Goal: Information Seeking & Learning: Find specific fact

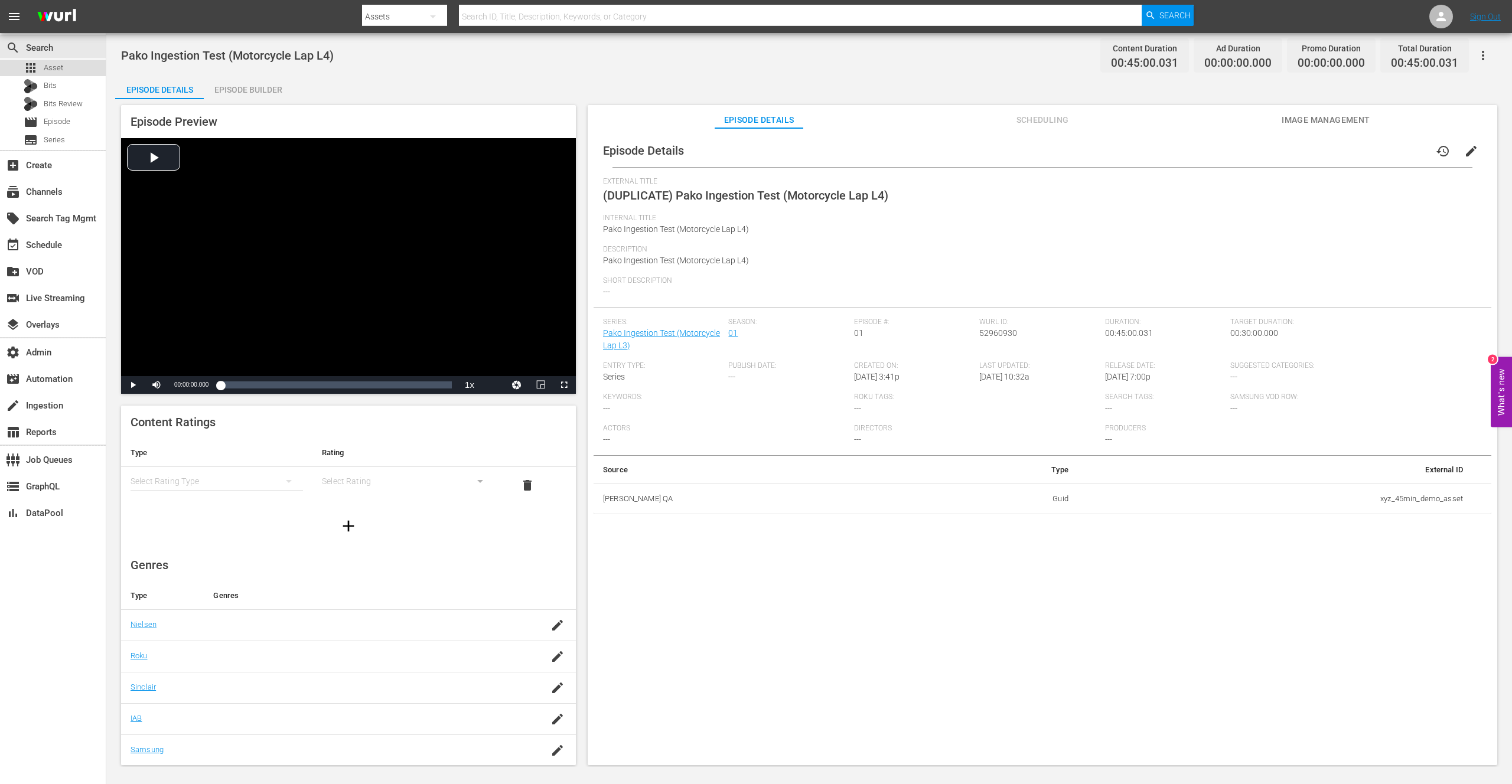
click at [57, 67] on span "Asset" at bounding box center [53, 68] width 20 height 12
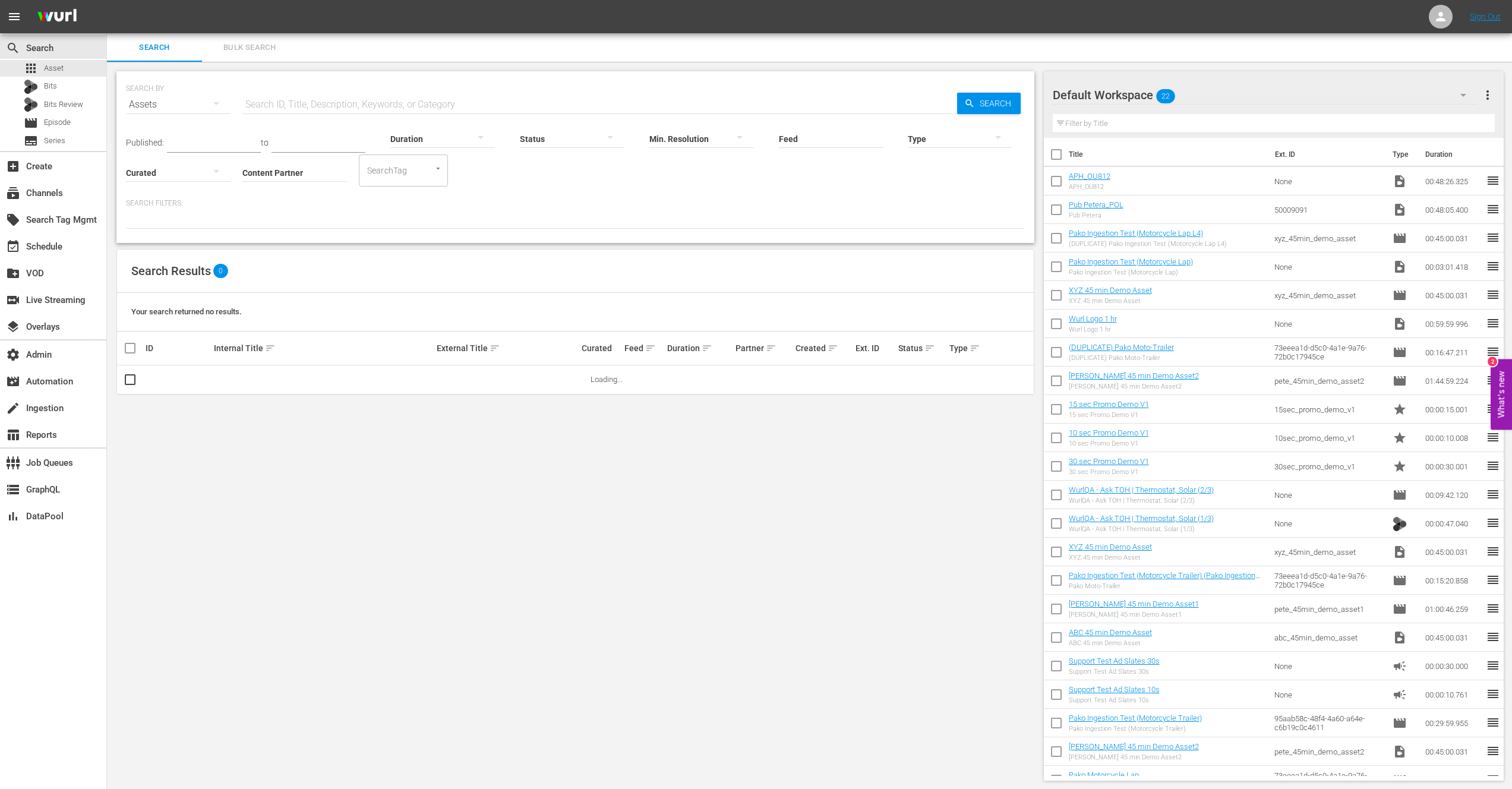
click at [285, 165] on input "Content Partner" at bounding box center [295, 173] width 105 height 43
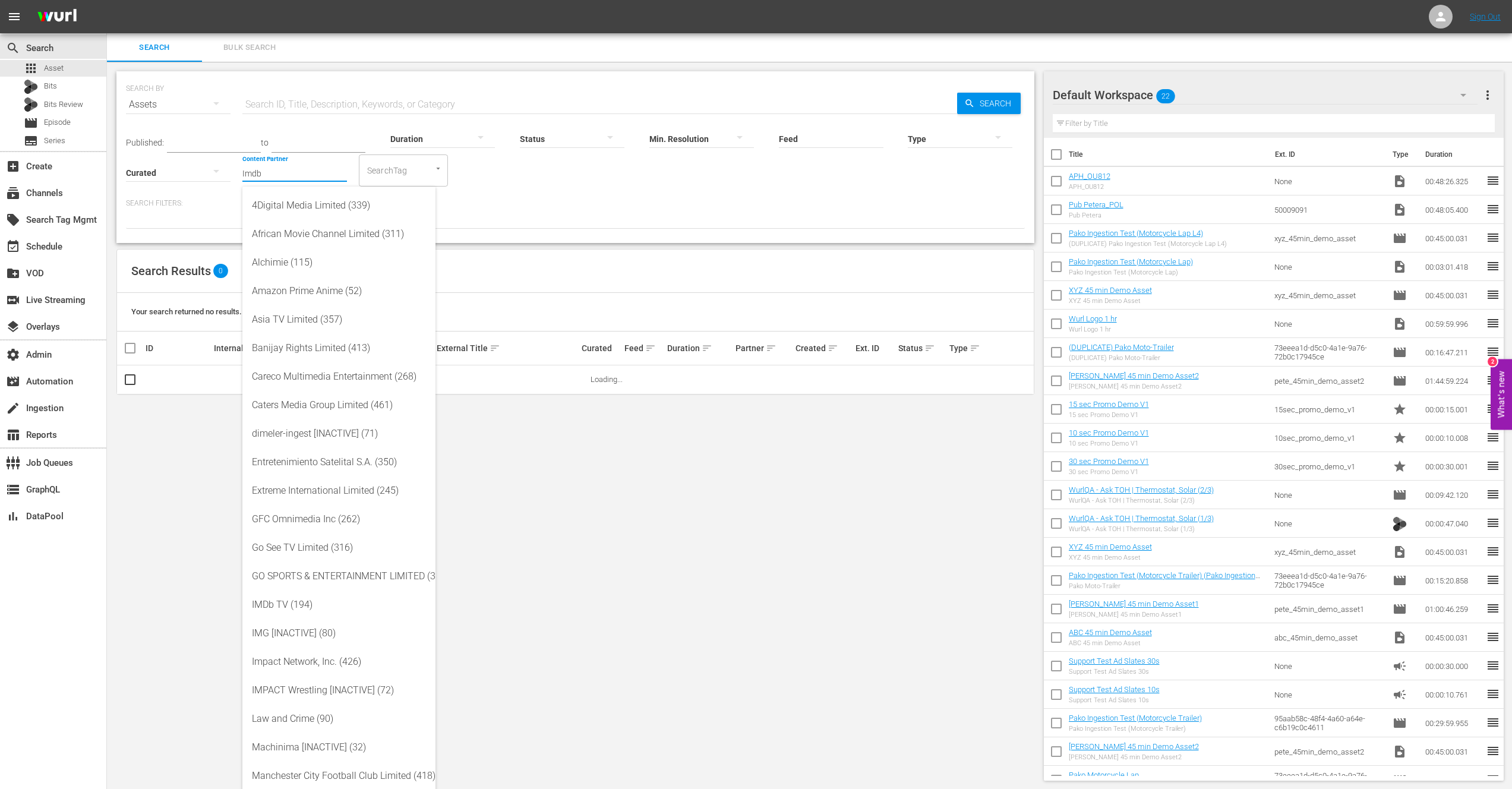
type input "Imdb"
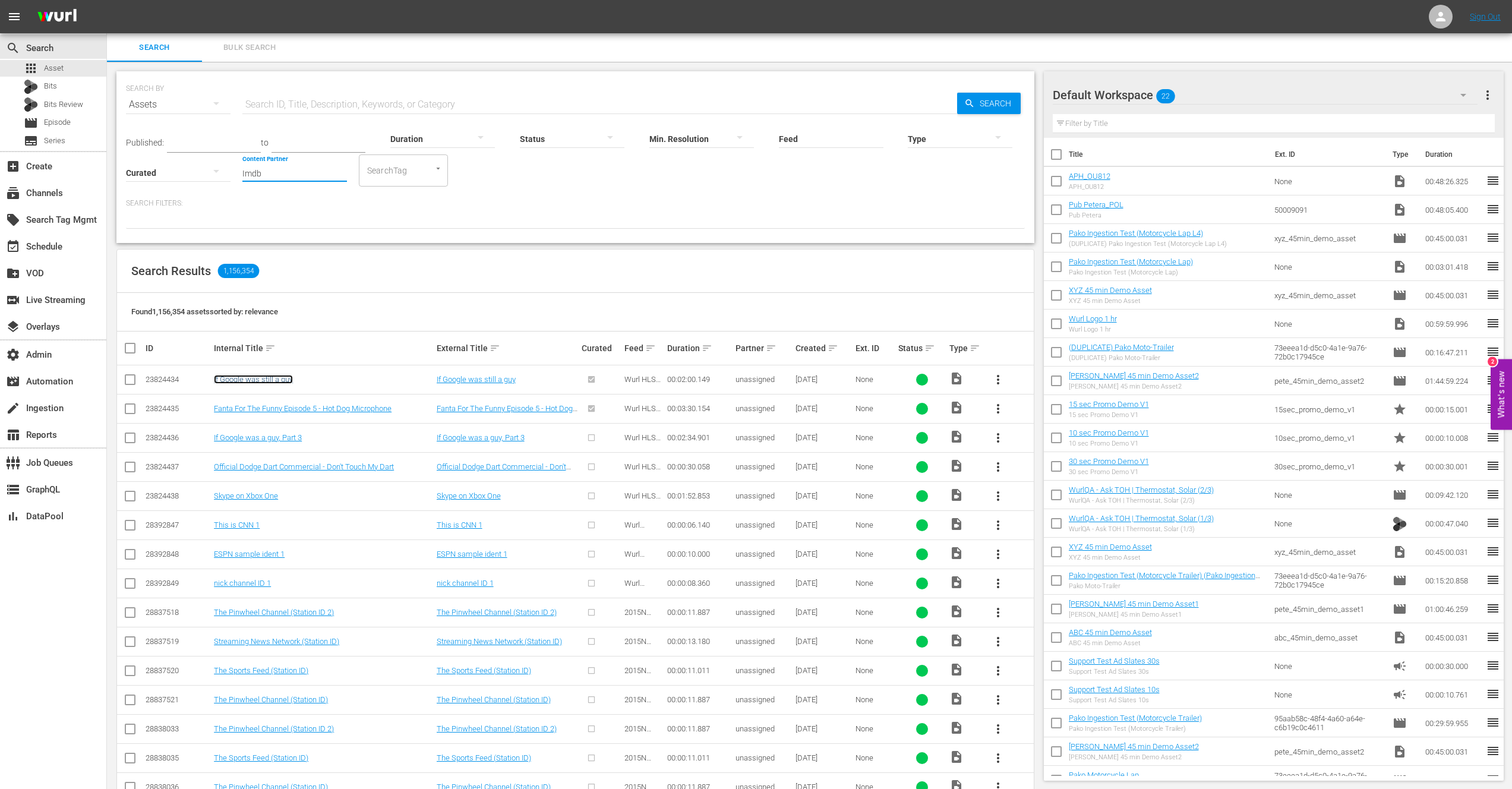
click at [252, 378] on link "If Google was still a guy" at bounding box center [253, 379] width 79 height 9
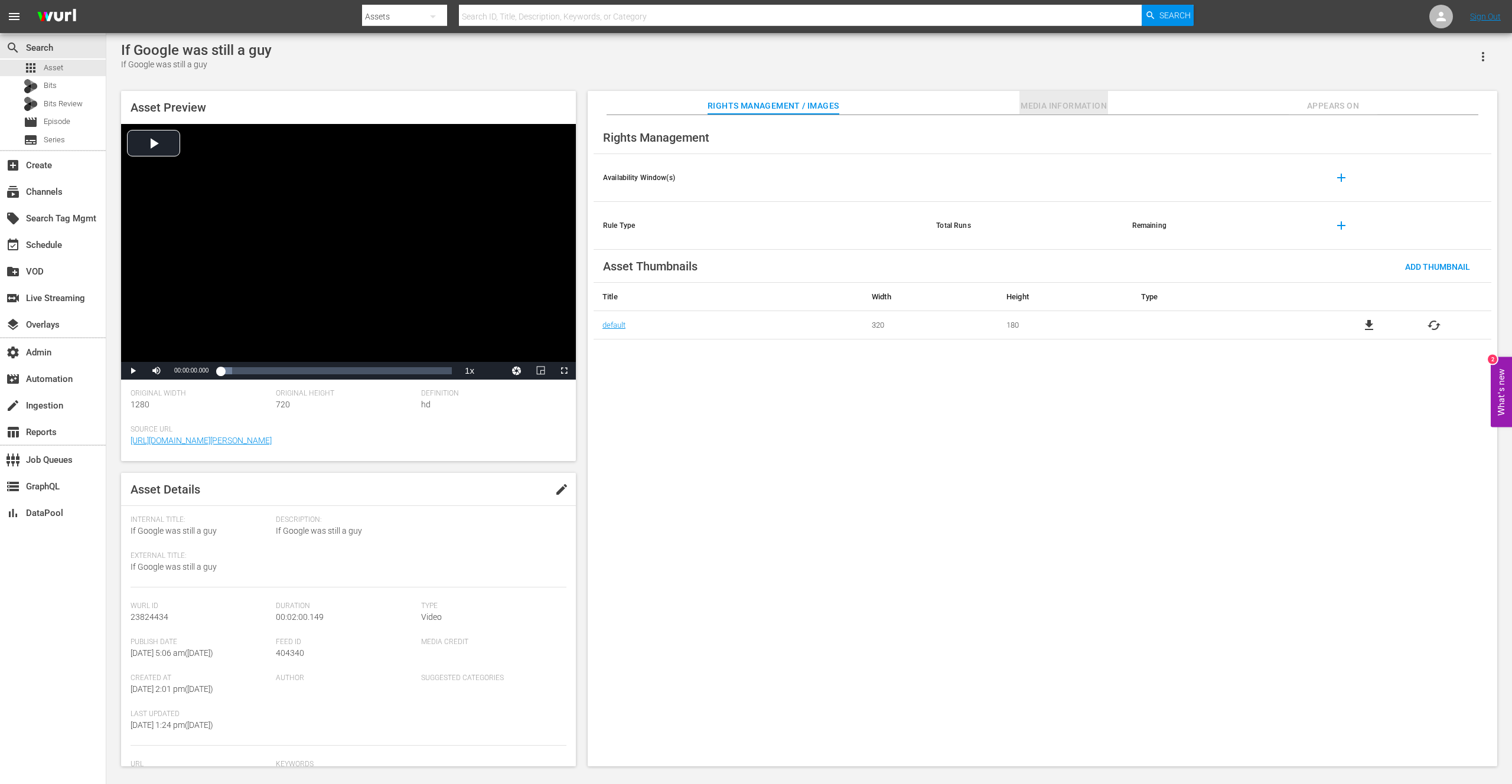
click at [1070, 109] on span "Media Information" at bounding box center [1064, 106] width 89 height 15
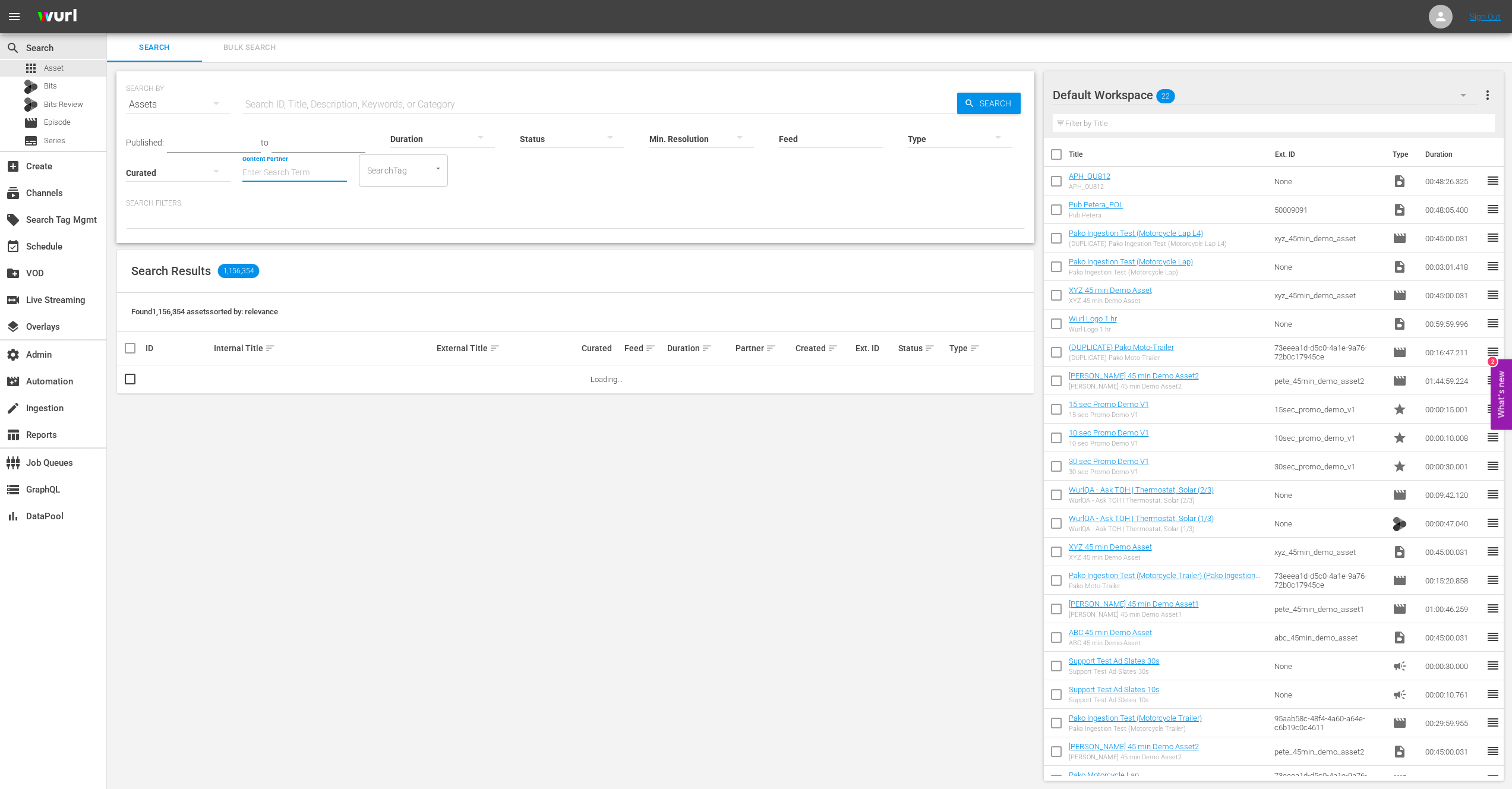
click at [262, 179] on input "Content Partner" at bounding box center [295, 173] width 105 height 43
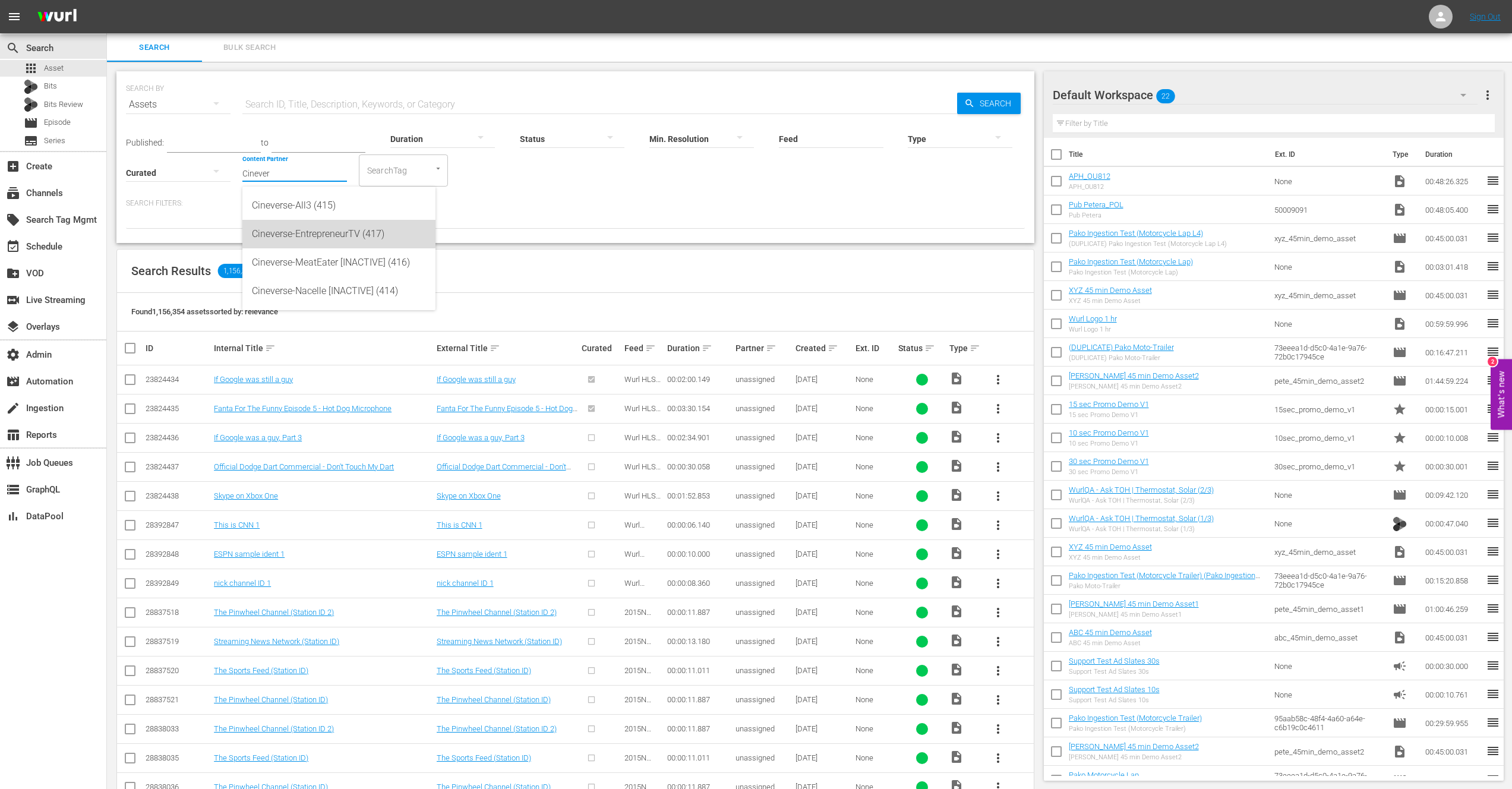
click at [305, 228] on div "Cineverse-EntrepreneurTV (417)" at bounding box center [338, 234] width 174 height 28
type input "Cineverse-EntrepreneurTV (417)"
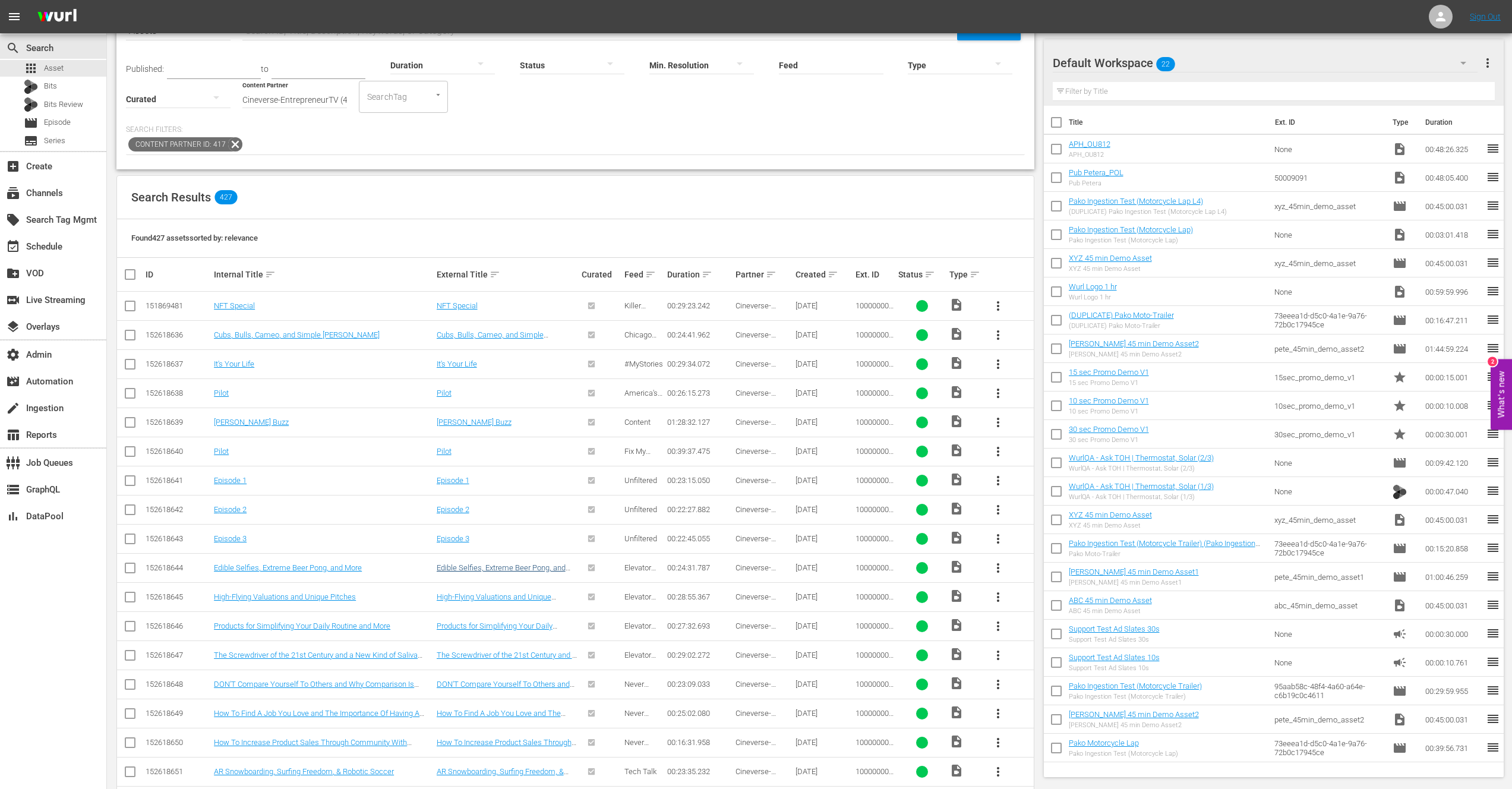
scroll to position [89, 0]
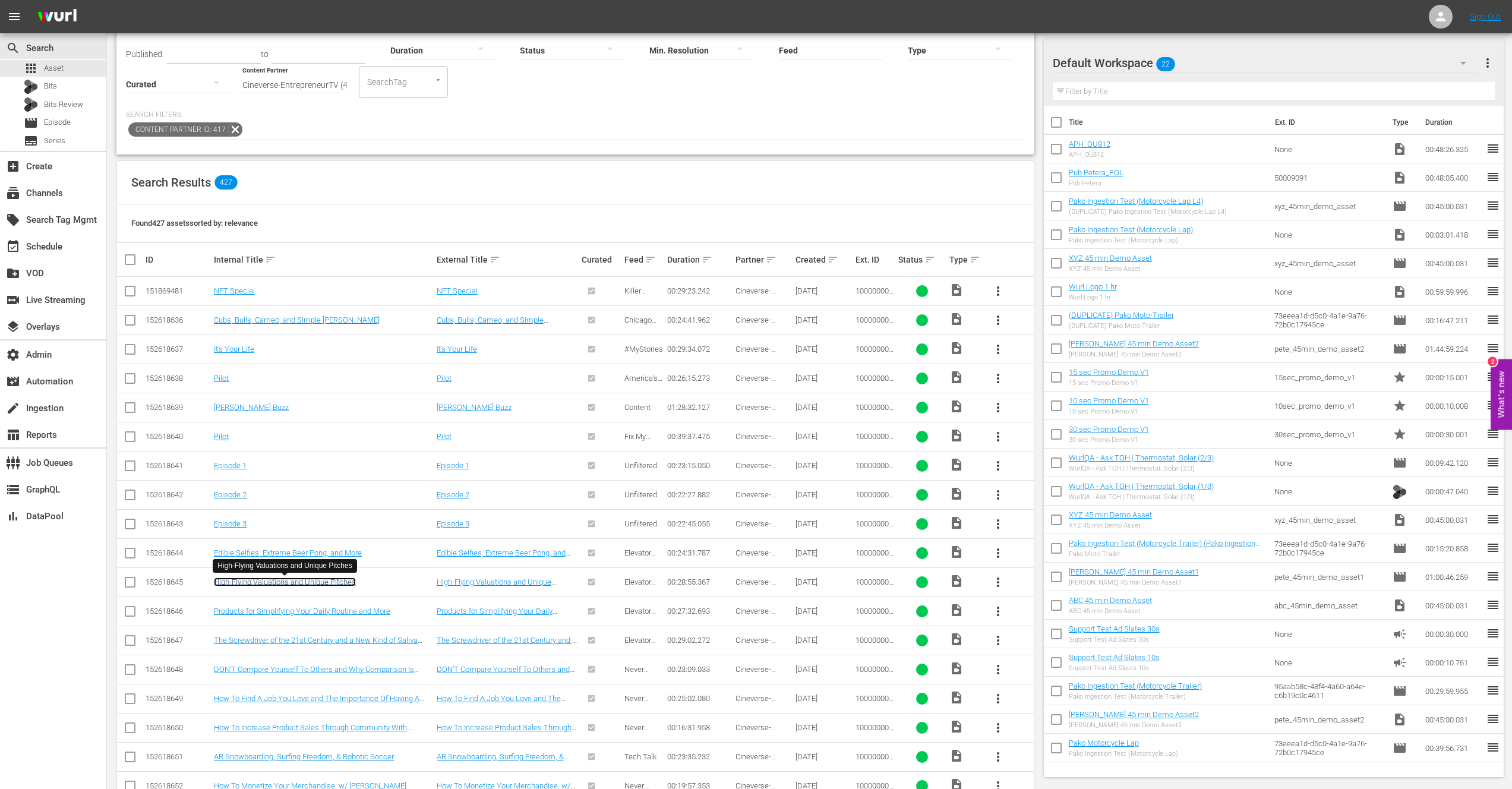
click at [276, 584] on link "High-Flying Valuations and Unique Pitches" at bounding box center [285, 582] width 142 height 9
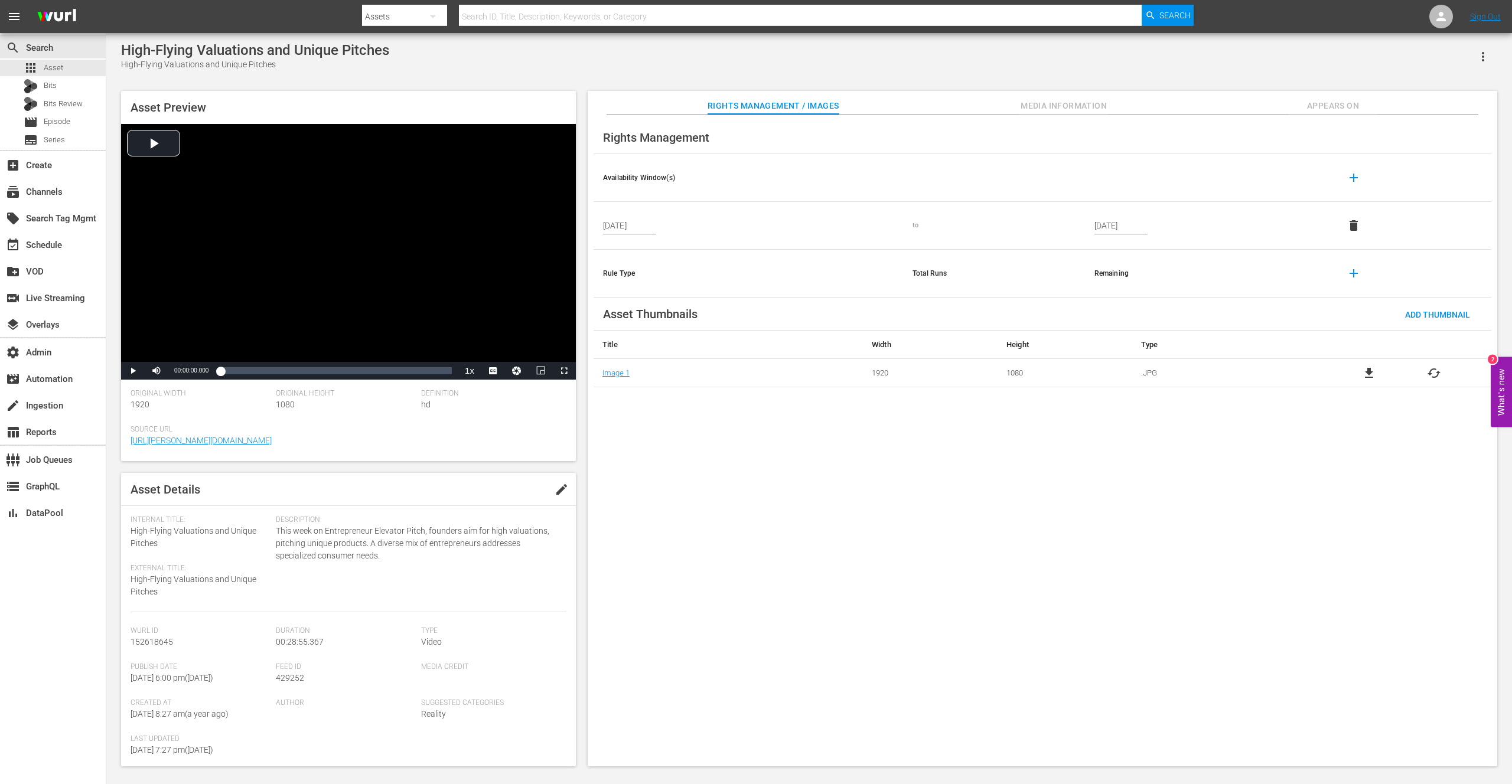
click at [1053, 111] on span "Media Information" at bounding box center [1064, 106] width 89 height 15
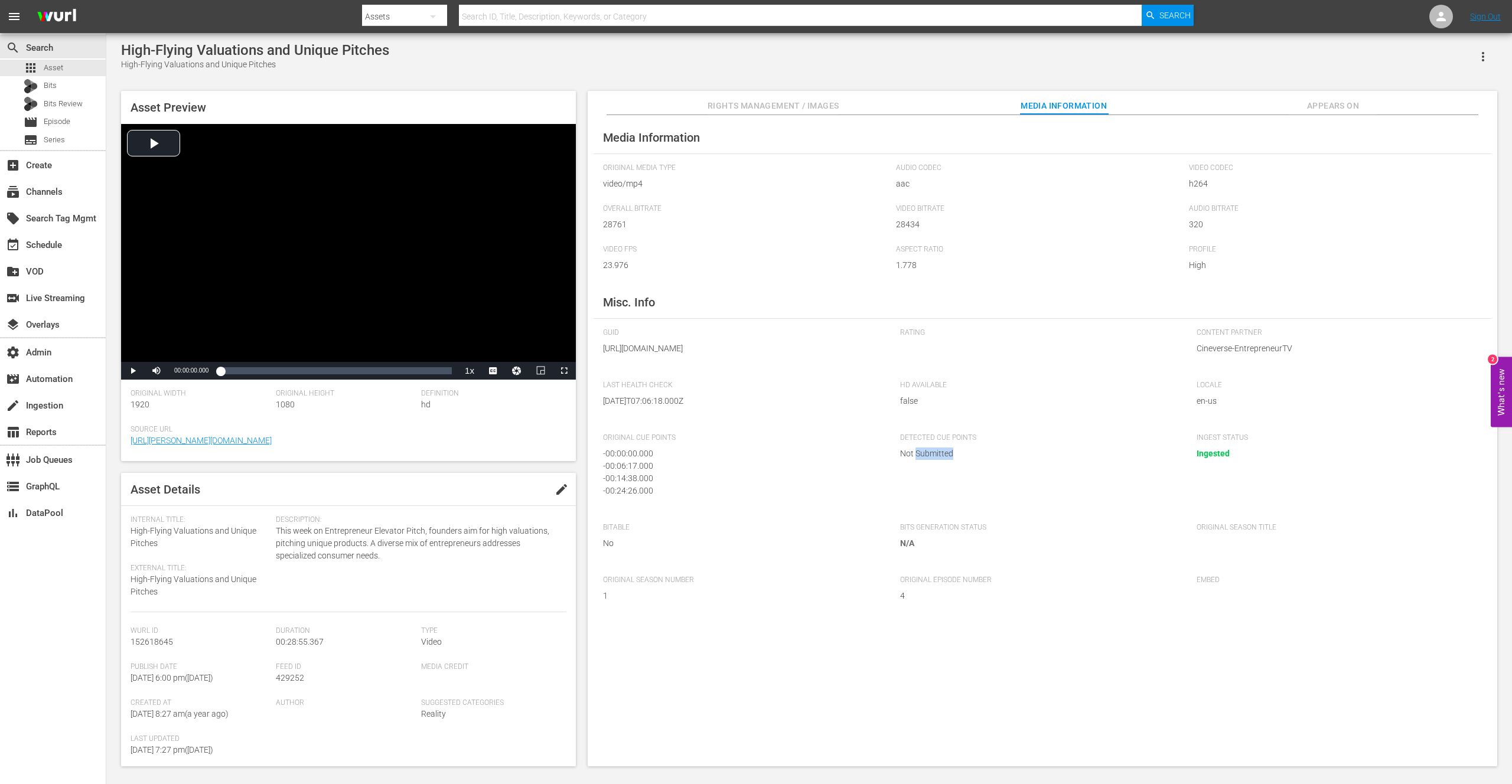
drag, startPoint x: 920, startPoint y: 468, endPoint x: 933, endPoint y: 474, distance: 14.3
click at [933, 473] on div "Detected Cue Points Not Submitted" at bounding box center [1043, 472] width 286 height 78
click at [897, 501] on div "GUID [URL][DOMAIN_NAME] Rating Content Partner Cineverse-EntrepreneurTV Last He…" at bounding box center [1042, 472] width 879 height 288
click at [734, 472] on div "- 00:06:17.000" at bounding box center [739, 466] width 274 height 13
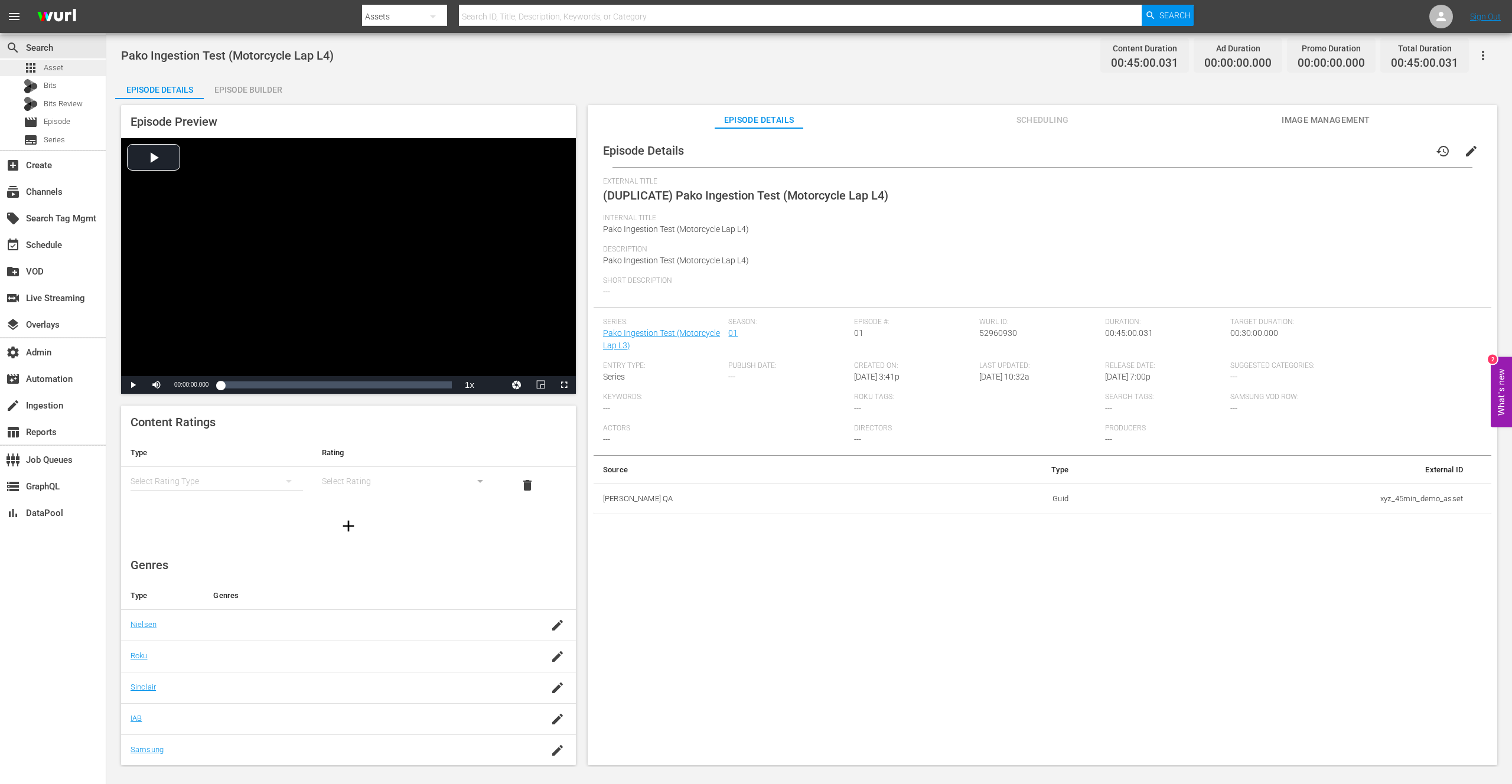
click at [51, 67] on span "Asset" at bounding box center [53, 68] width 20 height 12
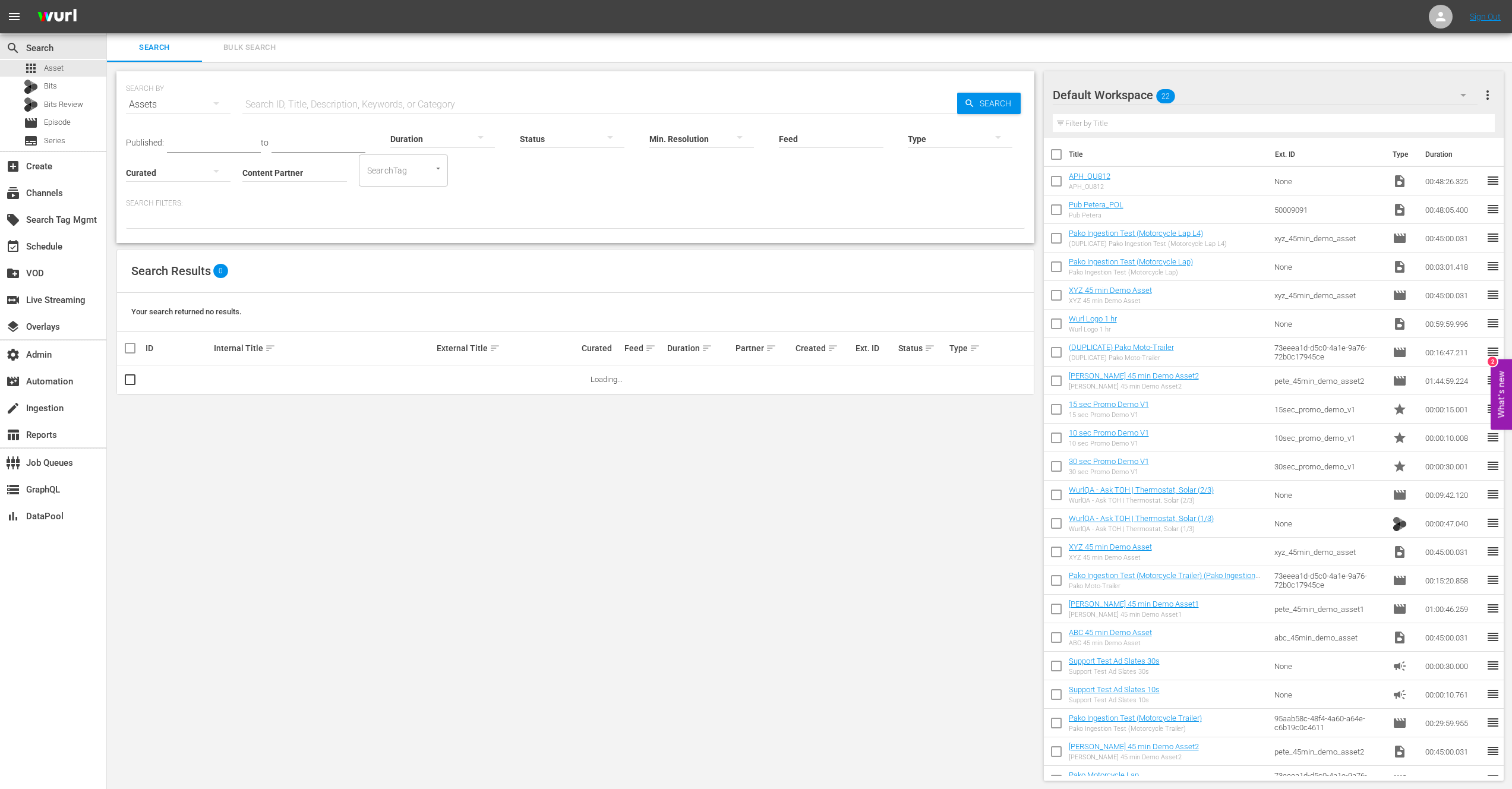
click at [296, 175] on input "Content Partner" at bounding box center [295, 173] width 105 height 43
type input "I"
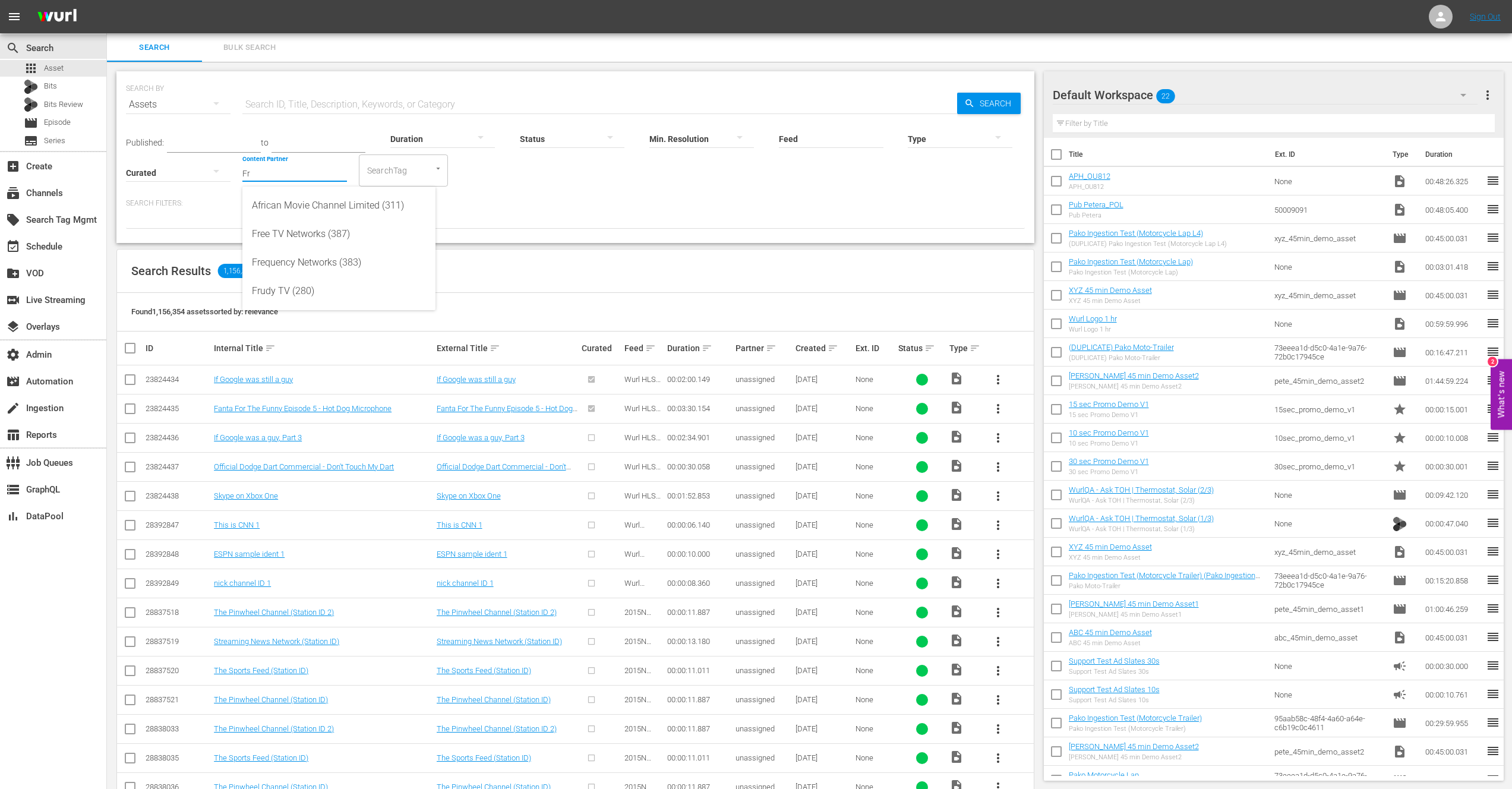
type input "F"
type input "A"
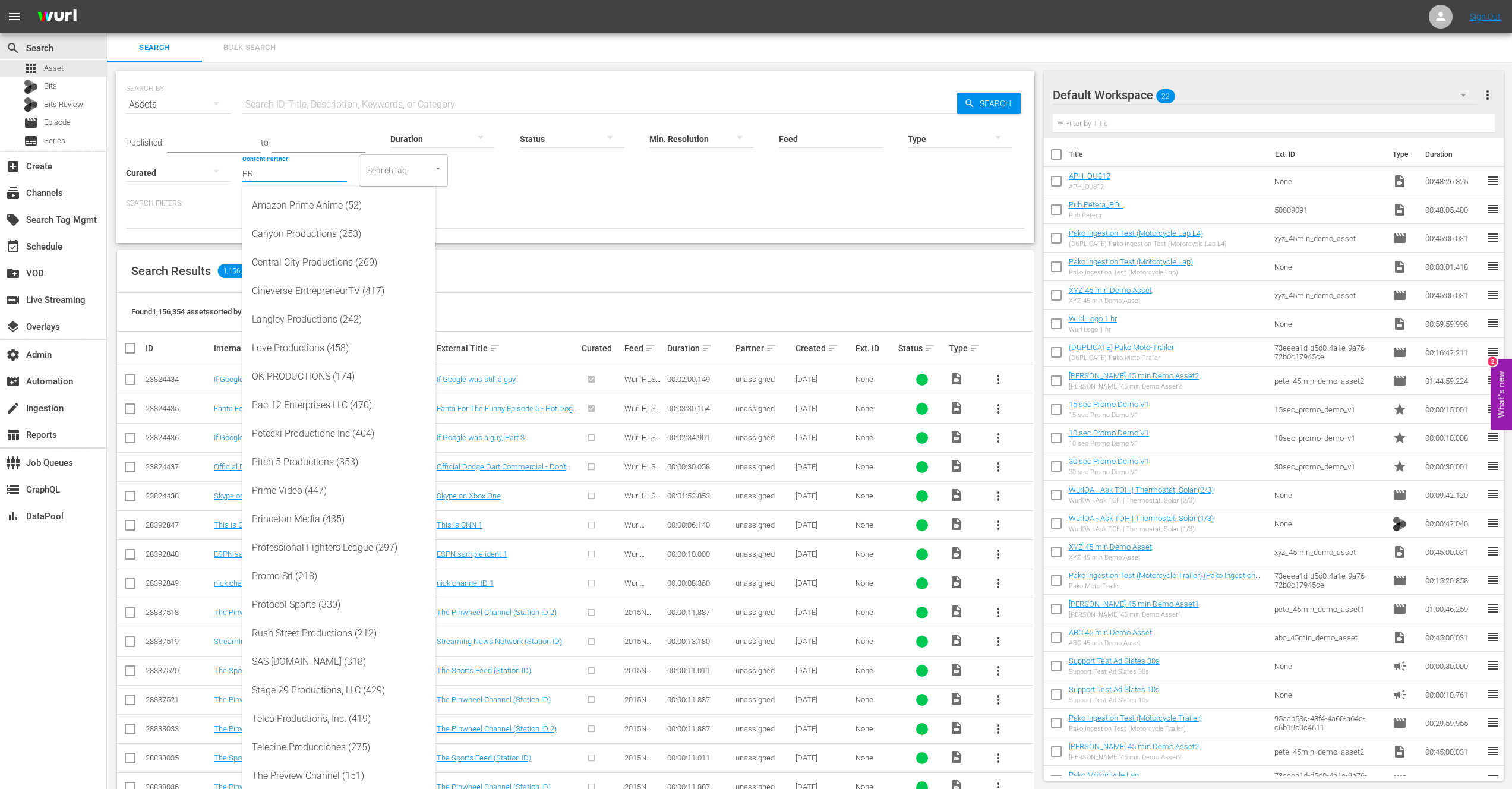
type input "P"
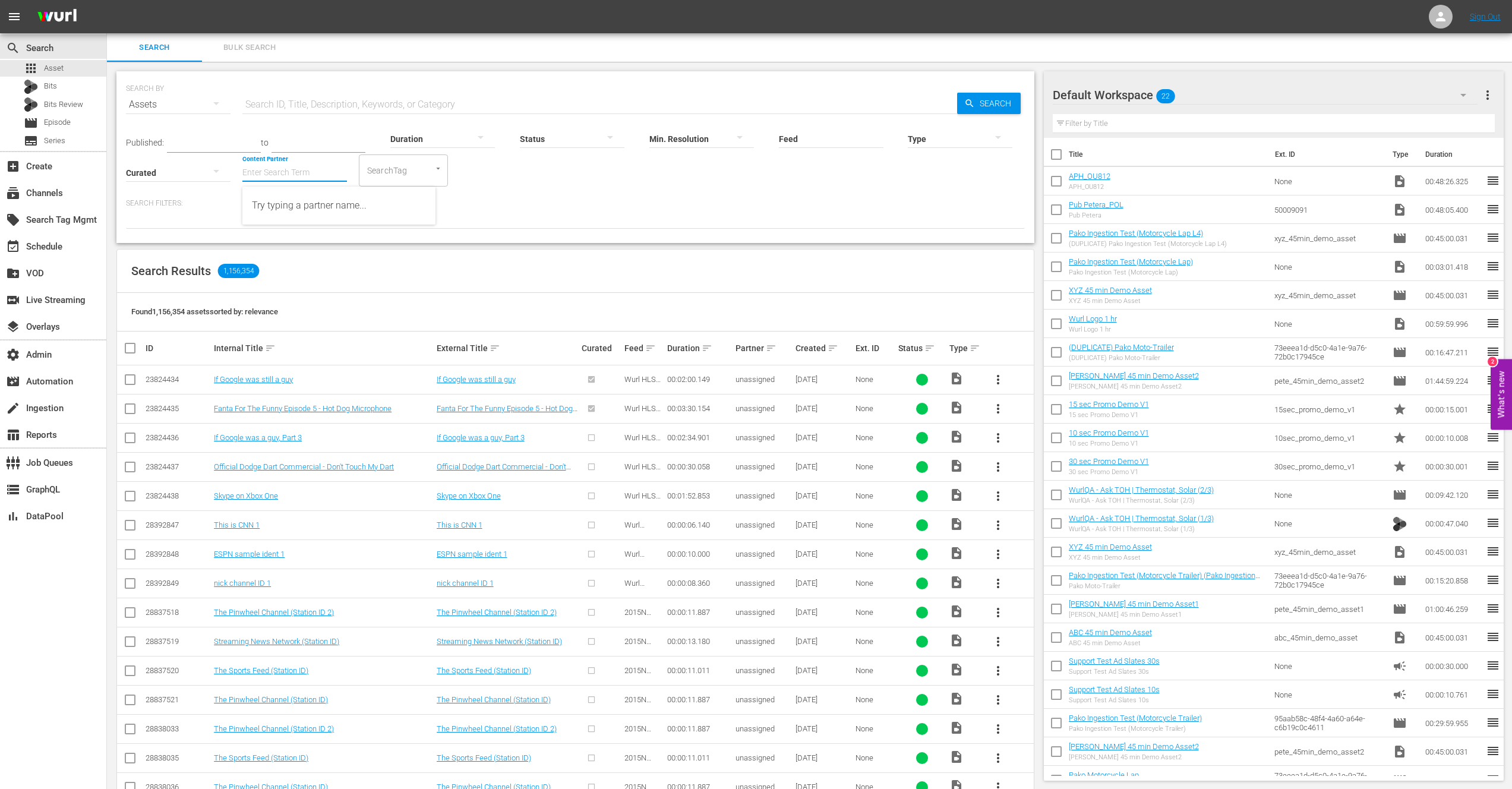
type input "F"
click at [285, 196] on div "IMDb TV (194)" at bounding box center [338, 205] width 174 height 28
type input "IMDb TV (194)"
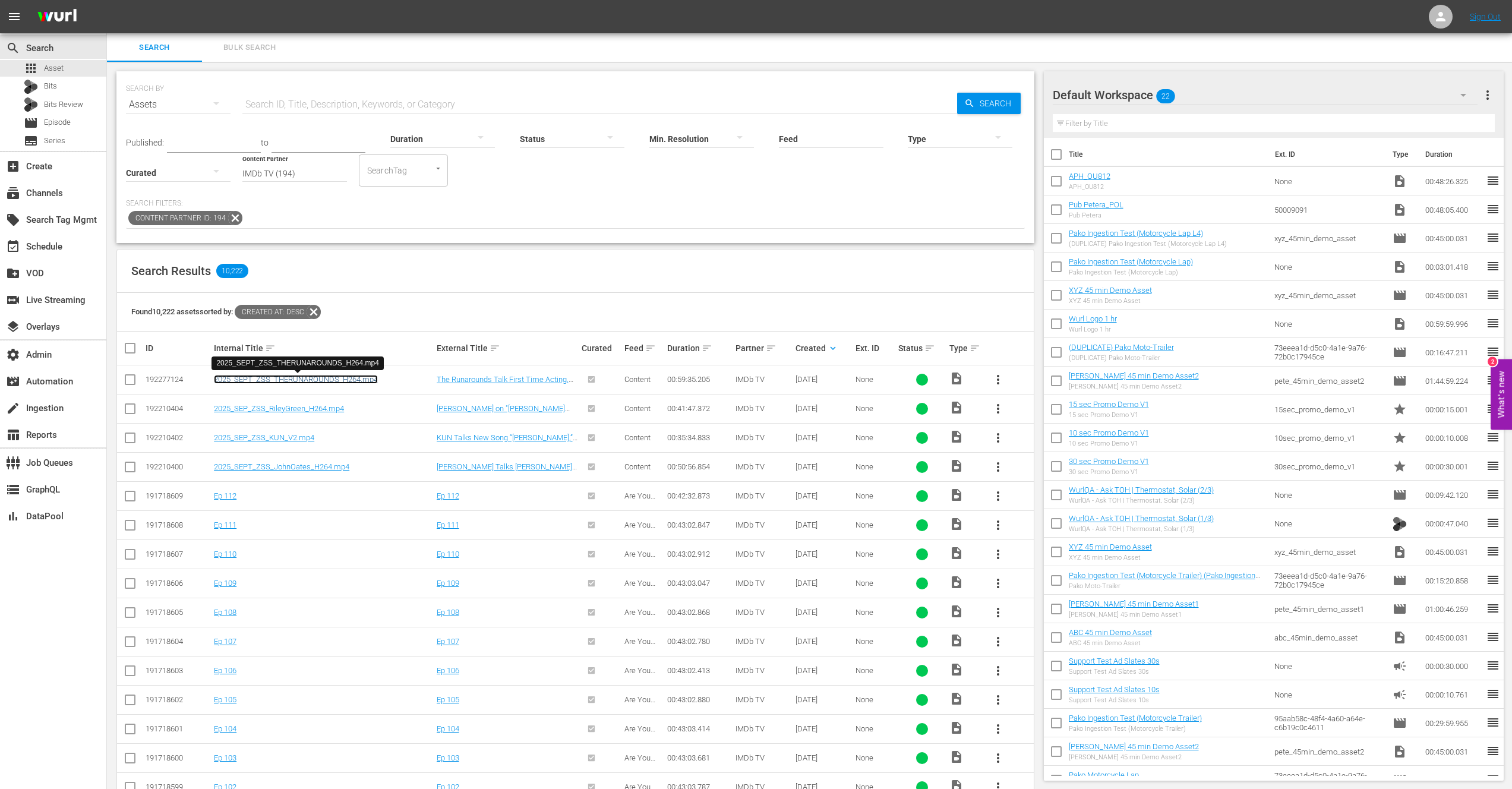
click at [306, 379] on link "2025_SEPT_ZSS_THERUNAROUNDS_H264.mp4" at bounding box center [296, 379] width 164 height 9
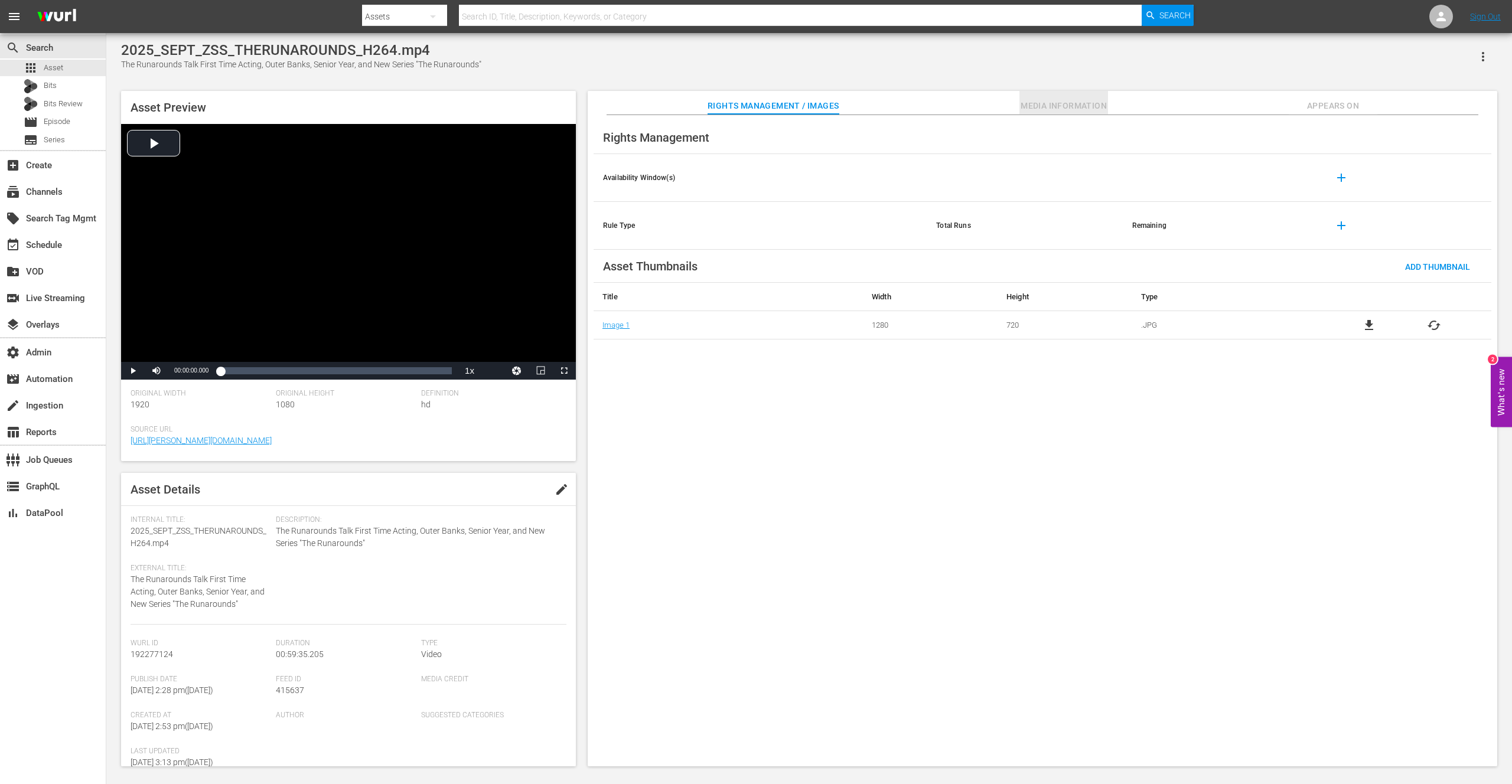
click at [1071, 108] on span "Media Information" at bounding box center [1064, 106] width 89 height 15
